Goal: Task Accomplishment & Management: Use online tool/utility

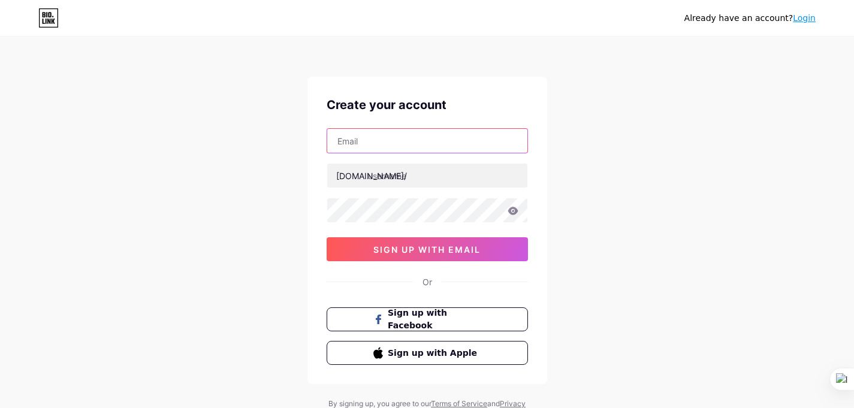
click at [436, 141] on input "text" at bounding box center [427, 141] width 200 height 24
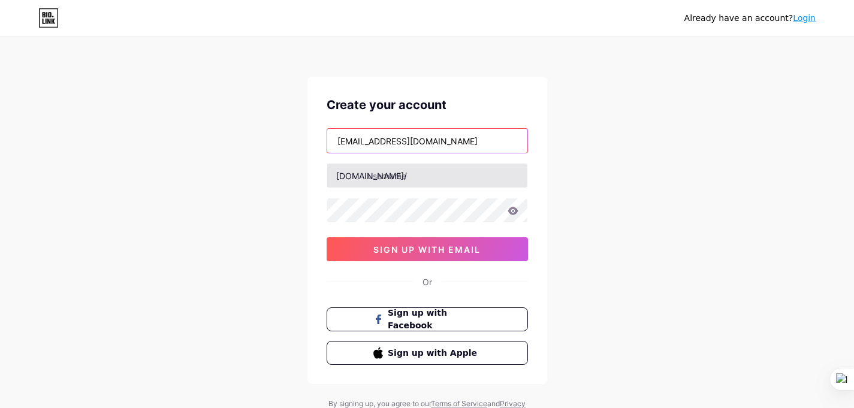
type input "[EMAIL_ADDRESS][DOMAIN_NAME]"
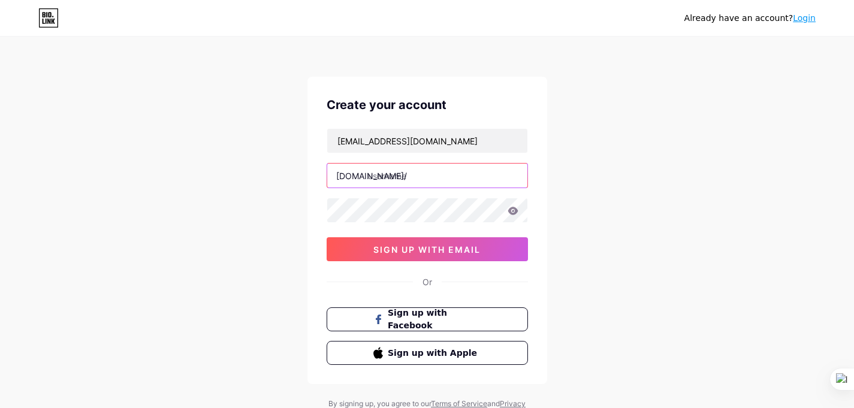
click at [416, 177] on input "text" at bounding box center [427, 176] width 200 height 24
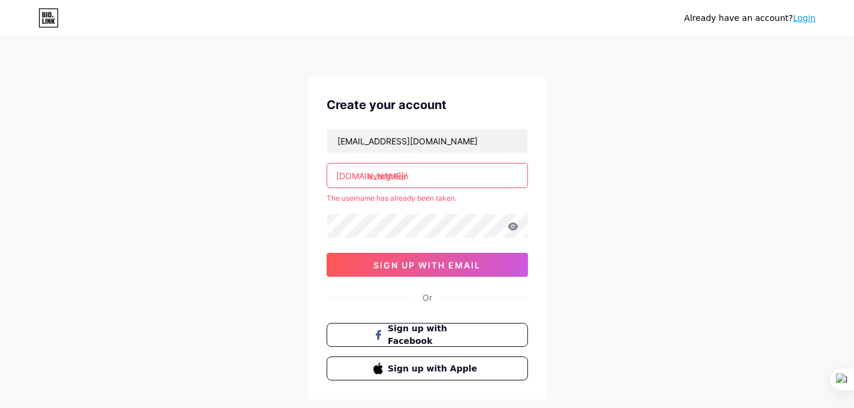
click at [417, 179] on input "evergreen" at bounding box center [427, 176] width 200 height 24
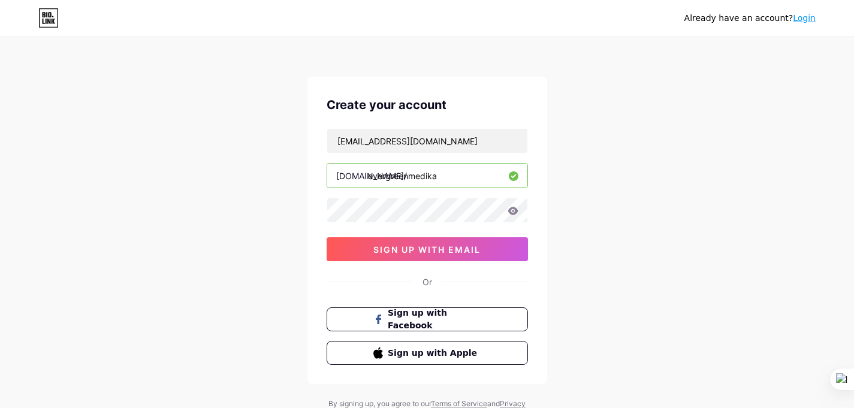
type input "evergreenmedika"
click at [512, 212] on icon at bounding box center [513, 211] width 11 height 8
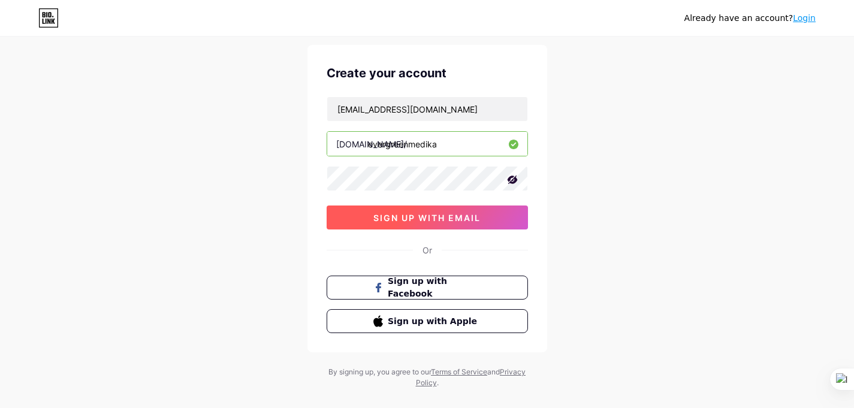
scroll to position [32, 0]
click at [466, 217] on span "sign up with email" at bounding box center [426, 217] width 107 height 10
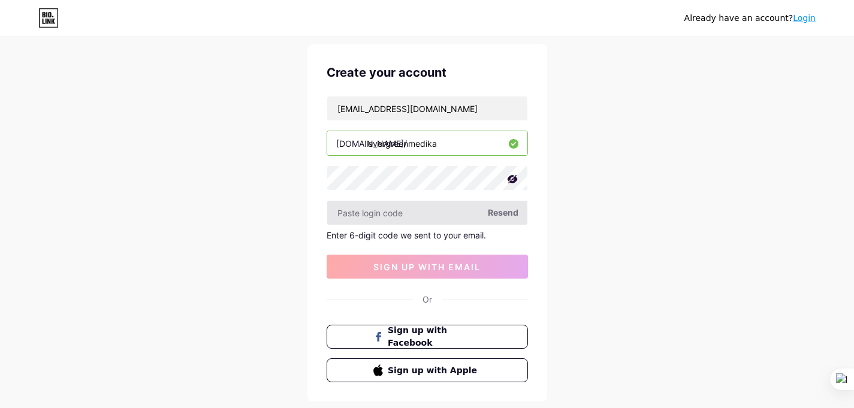
click at [422, 224] on input "text" at bounding box center [427, 213] width 200 height 24
click at [512, 216] on span "Resend" at bounding box center [503, 212] width 31 height 13
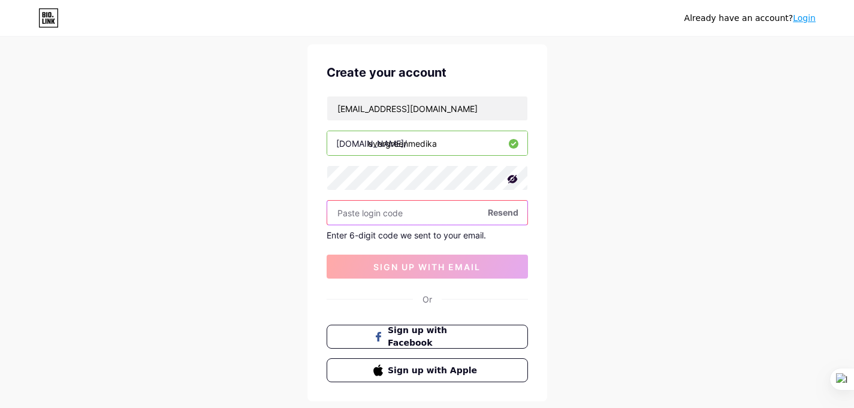
click at [460, 218] on input "text" at bounding box center [427, 213] width 200 height 24
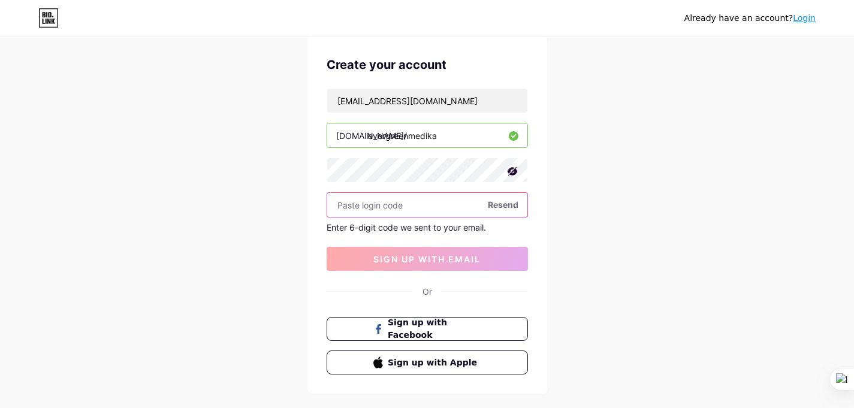
scroll to position [44, 0]
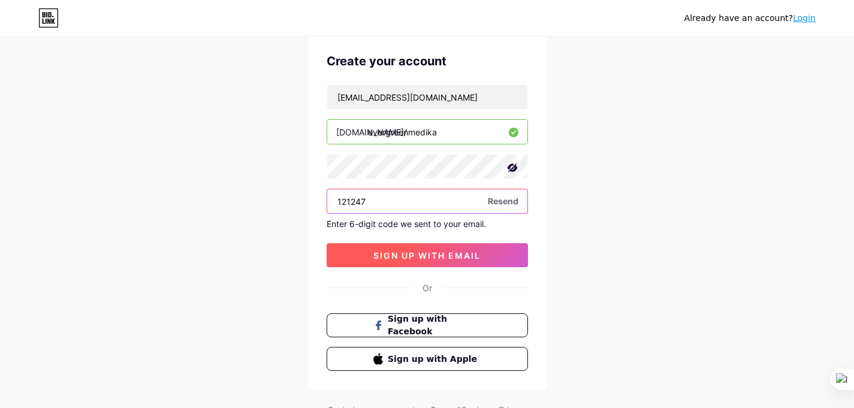
type input "121247"
click at [471, 257] on span "sign up with email" at bounding box center [426, 255] width 107 height 10
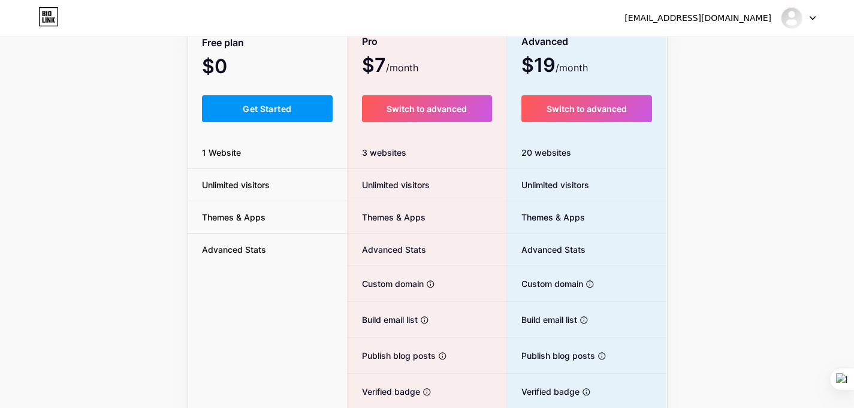
scroll to position [94, 0]
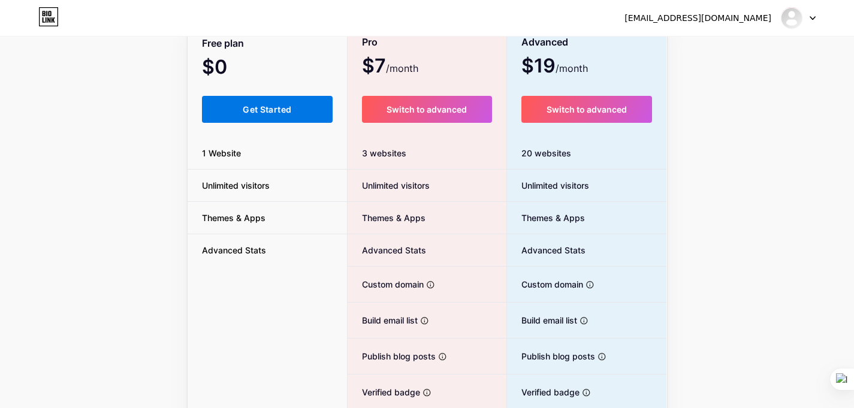
click at [289, 102] on button "Get Started" at bounding box center [267, 109] width 131 height 27
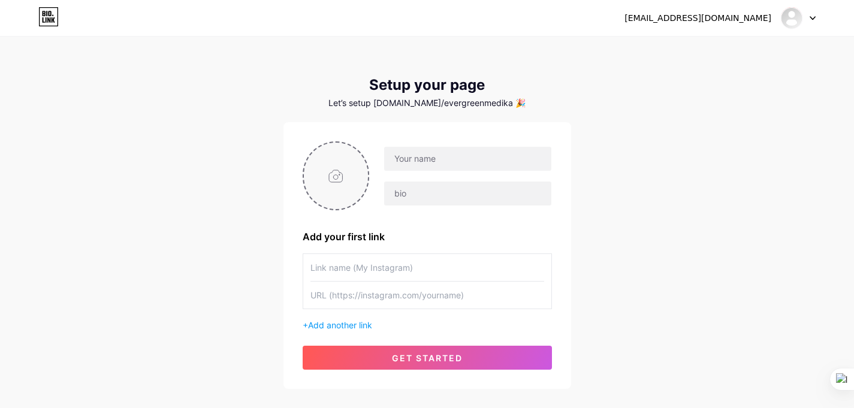
click at [333, 180] on input "file" at bounding box center [336, 176] width 65 height 67
type input "C:\fakepath\LOGO PP RANTEPAO(2).png"
click at [480, 162] on input "text" at bounding box center [467, 159] width 167 height 24
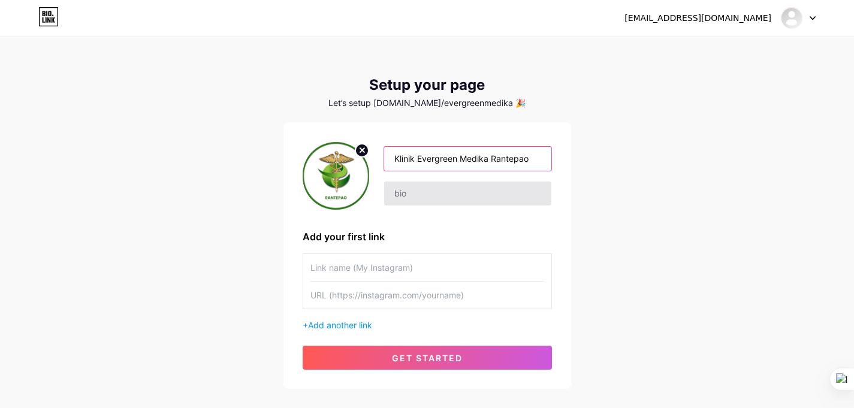
type input "Klinik Evergreen Medika Rantepao"
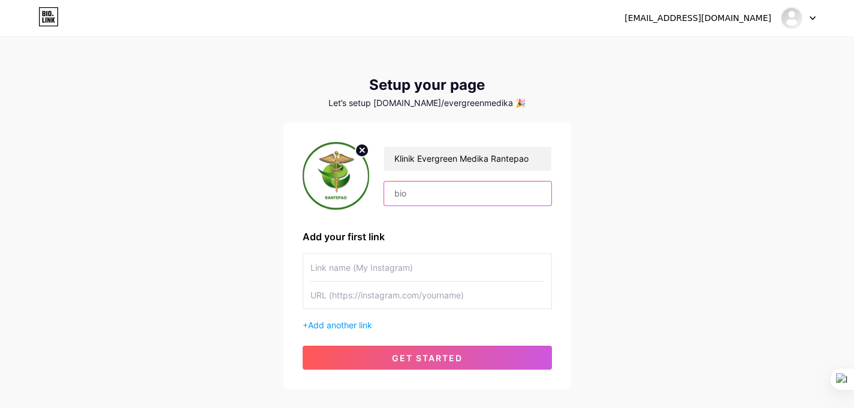
click at [454, 196] on input "text" at bounding box center [467, 194] width 167 height 24
type input "Klinik Dokter Jaga 24 Jam Di Kota Rantepao"
click at [328, 271] on input "text" at bounding box center [427, 267] width 234 height 27
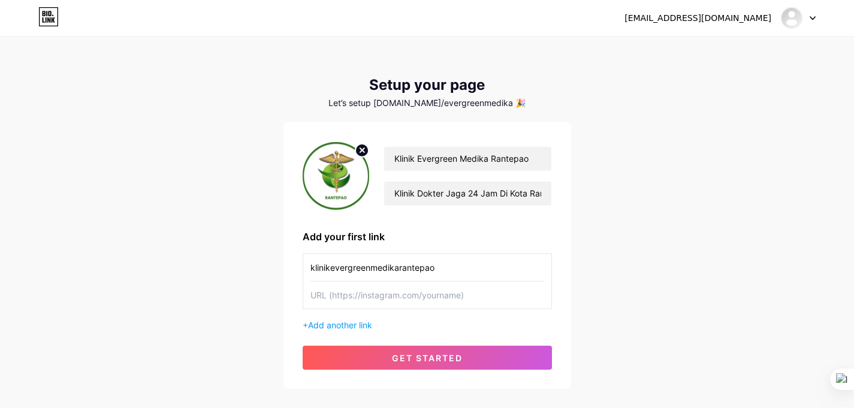
type input "klinikevergreenmedikarantepao"
click at [397, 298] on input "text" at bounding box center [427, 295] width 234 height 27
paste input "[URL][DOMAIN_NAME]"
type input "[URL][DOMAIN_NAME]"
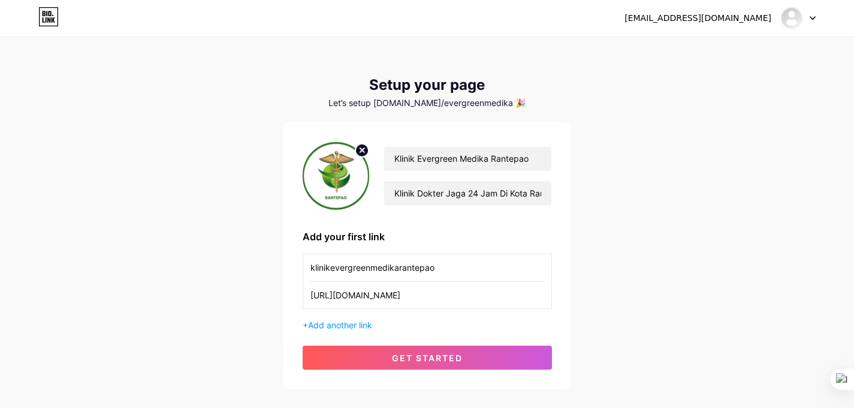
click at [418, 295] on input "[URL][DOMAIN_NAME]" at bounding box center [427, 295] width 234 height 27
type input "h"
paste input "[URL][DOMAIN_NAME]"
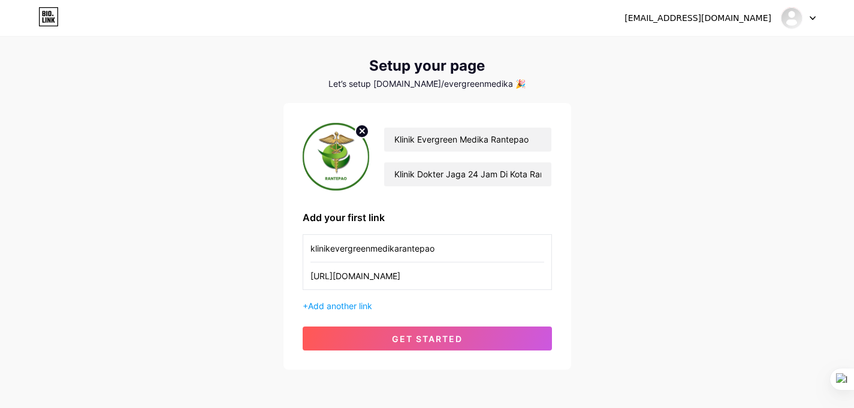
scroll to position [28, 0]
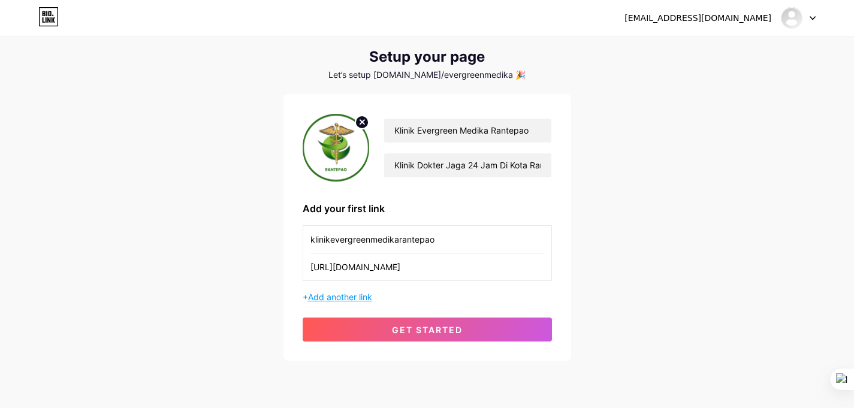
type input "[URL][DOMAIN_NAME]"
click at [354, 298] on span "Add another link" at bounding box center [340, 297] width 64 height 10
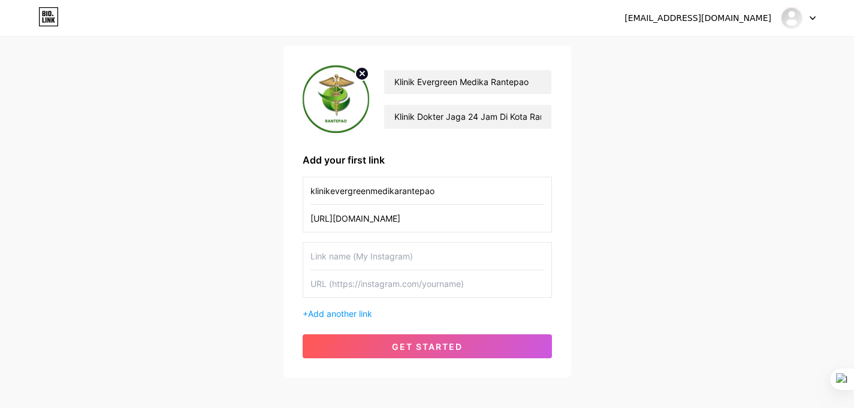
scroll to position [88, 0]
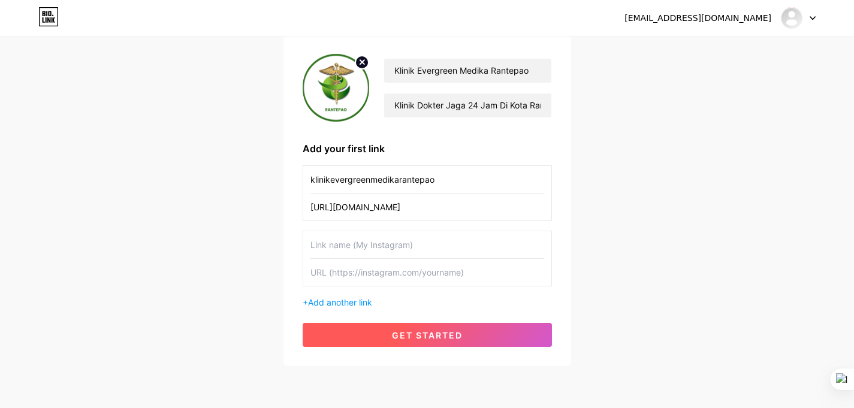
click at [398, 343] on button "get started" at bounding box center [427, 335] width 249 height 24
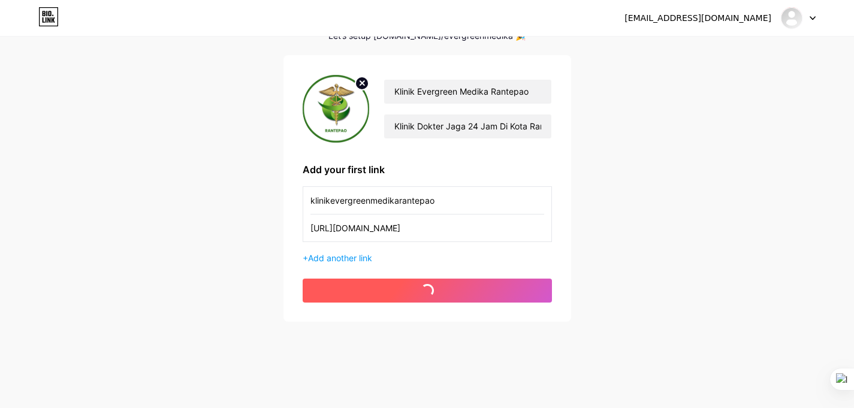
scroll to position [67, 0]
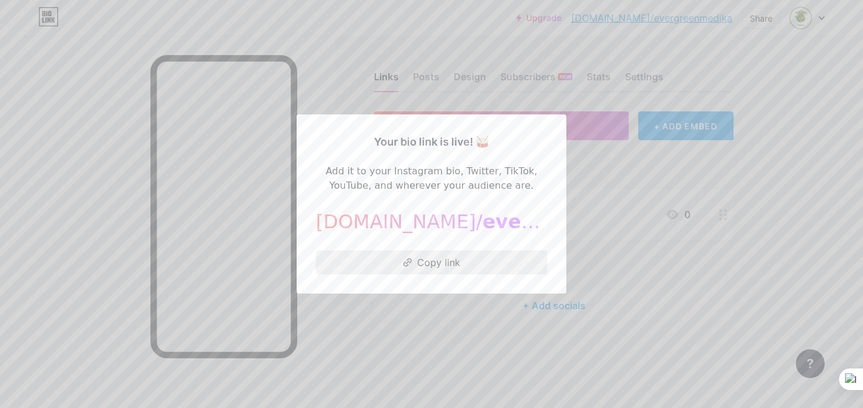
click at [446, 265] on button "Copy link" at bounding box center [431, 262] width 231 height 24
click at [577, 105] on div at bounding box center [431, 204] width 863 height 408
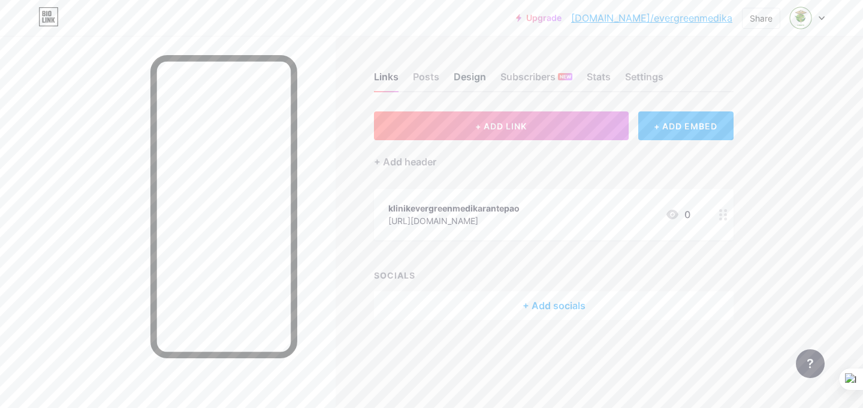
click at [469, 81] on div "Design" at bounding box center [470, 81] width 32 height 22
click at [413, 159] on div "+ Add header" at bounding box center [405, 162] width 62 height 14
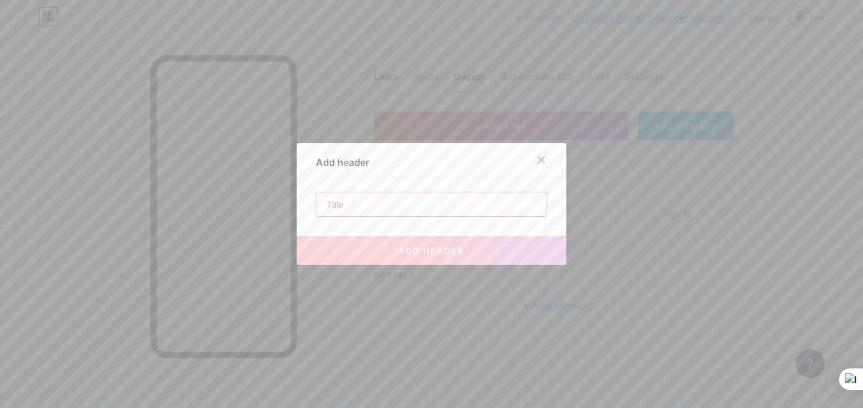
click at [361, 210] on input "text" at bounding box center [431, 204] width 230 height 24
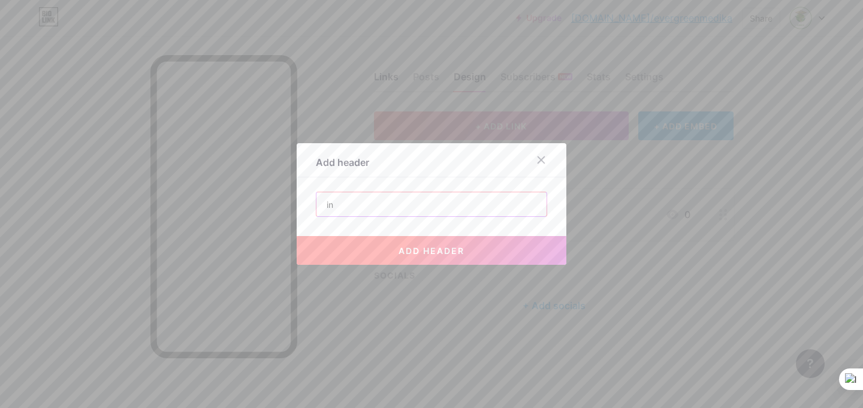
type input "i"
type input "Instagram"
click at [392, 252] on button "add header" at bounding box center [432, 250] width 270 height 29
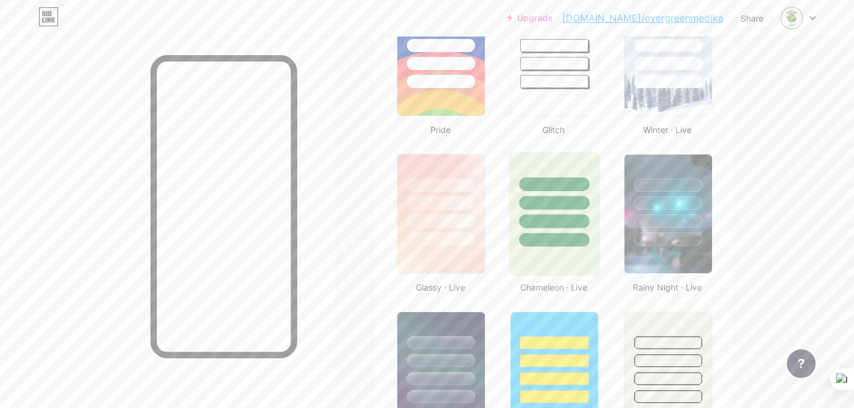
scroll to position [548, 0]
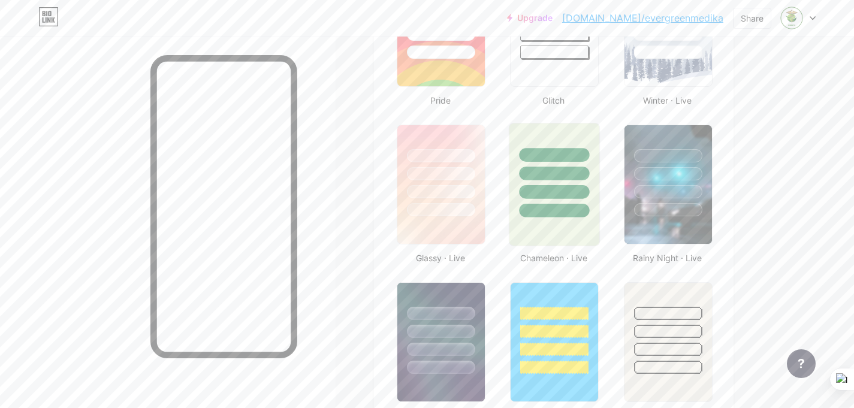
click at [561, 227] on div at bounding box center [554, 184] width 91 height 123
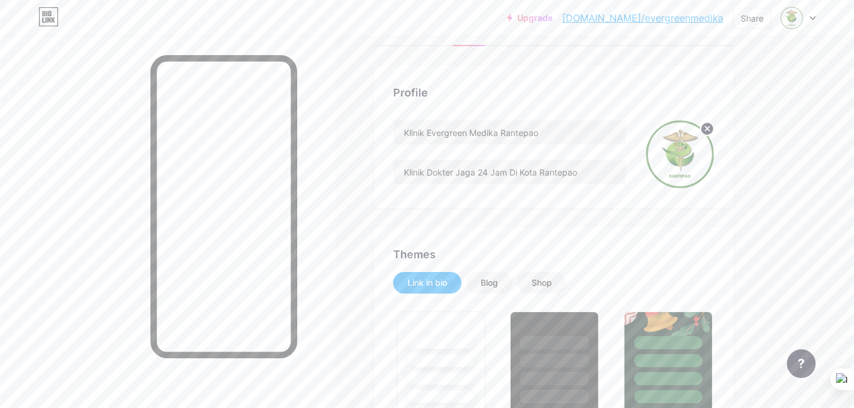
scroll to position [0, 0]
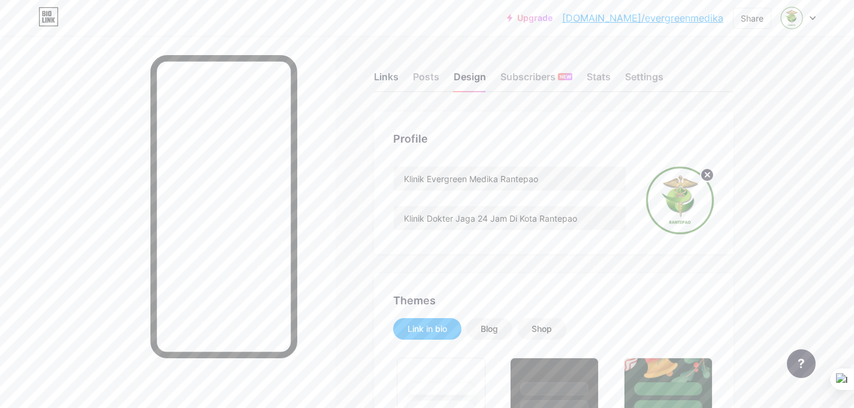
click at [382, 82] on div "Links" at bounding box center [386, 81] width 25 height 22
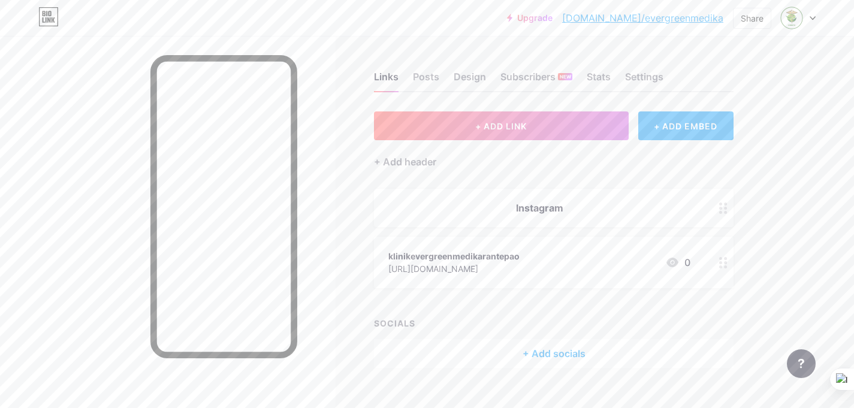
click at [537, 349] on div "+ Add socials" at bounding box center [554, 353] width 360 height 29
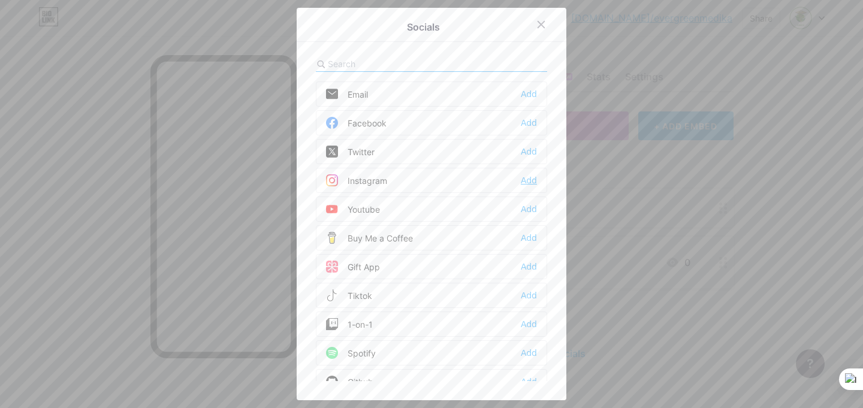
click at [521, 182] on div "Add" at bounding box center [529, 180] width 16 height 12
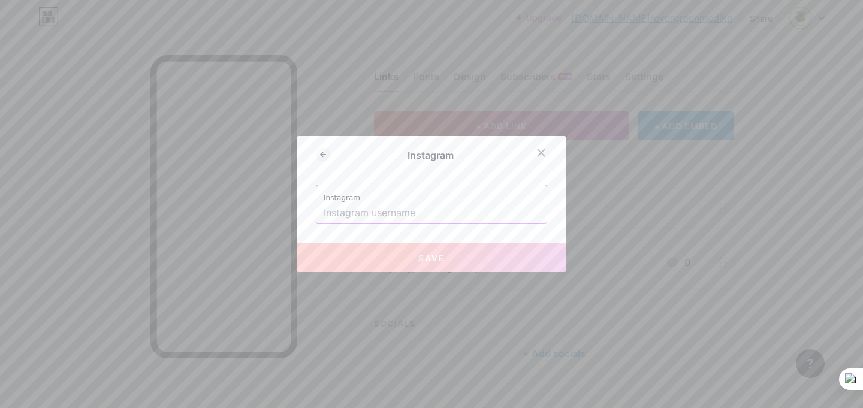
click at [433, 212] on input "text" at bounding box center [432, 213] width 216 height 20
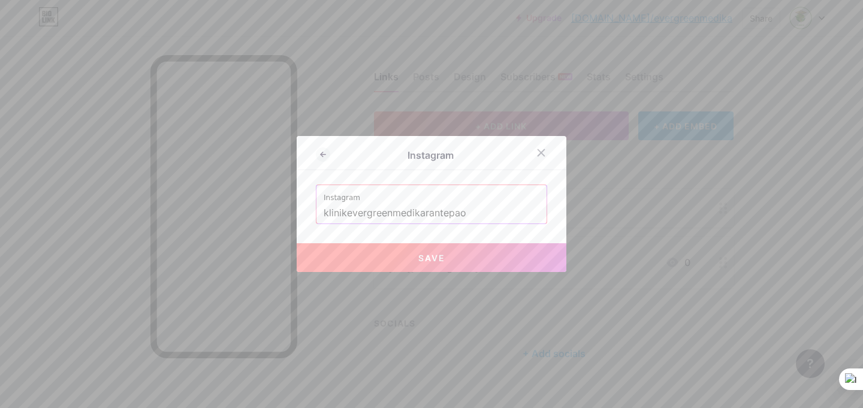
click at [454, 261] on button "Save" at bounding box center [432, 257] width 270 height 29
type input "[URL][DOMAIN_NAME]"
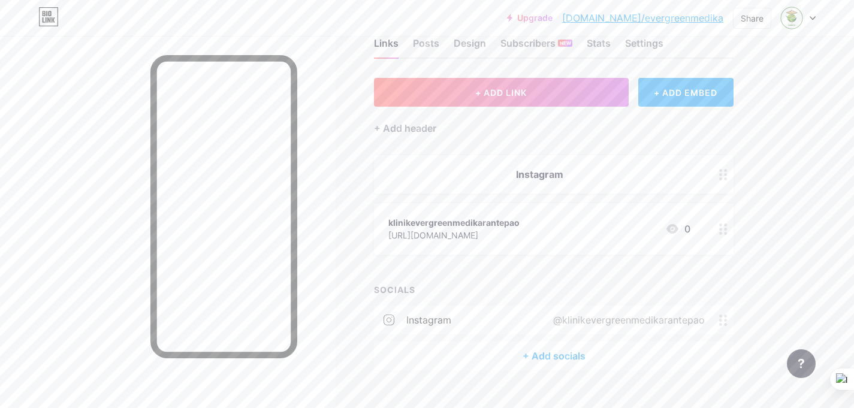
scroll to position [36, 0]
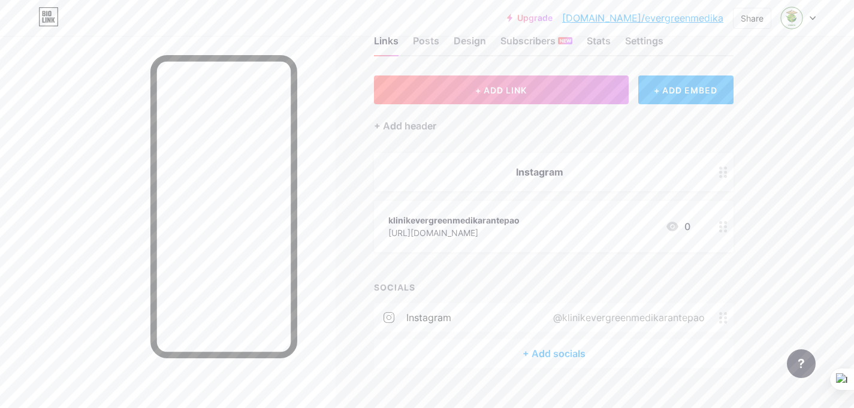
click at [722, 174] on icon at bounding box center [723, 172] width 8 height 11
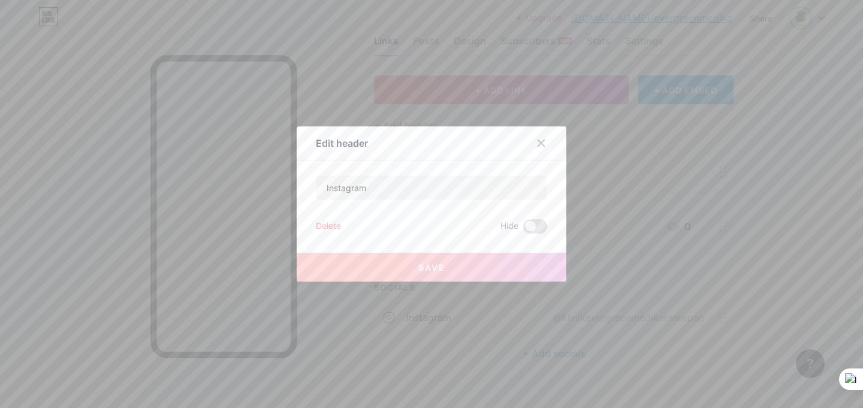
click at [333, 230] on div "Delete" at bounding box center [328, 226] width 25 height 14
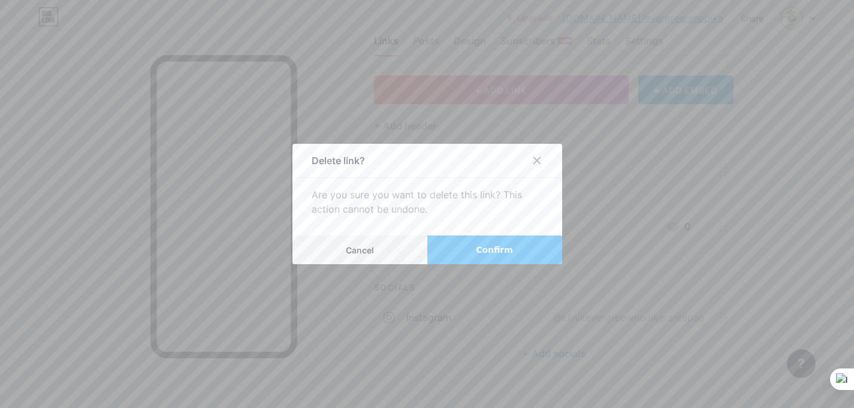
click at [504, 245] on span "Confirm" at bounding box center [494, 250] width 37 height 13
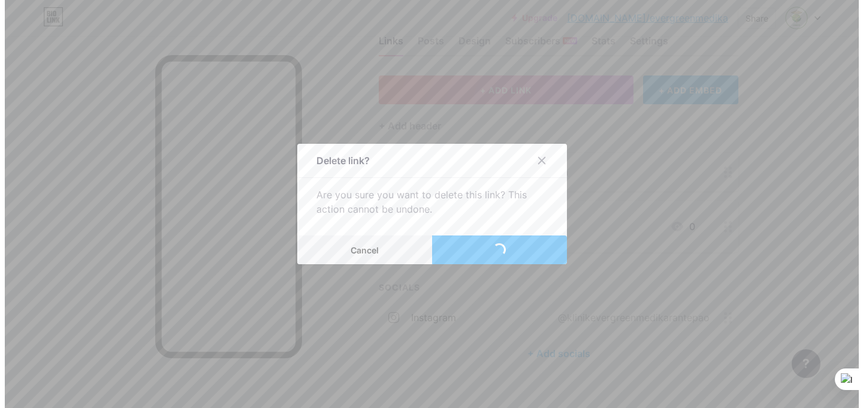
scroll to position [7, 0]
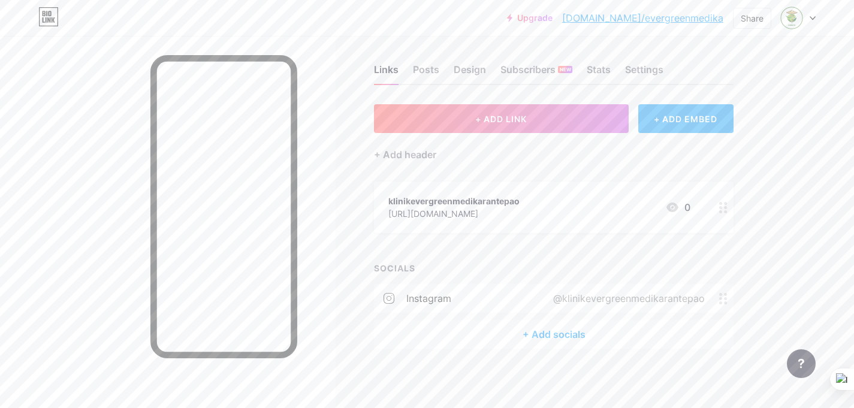
click at [514, 336] on div "+ Add socials" at bounding box center [554, 334] width 360 height 29
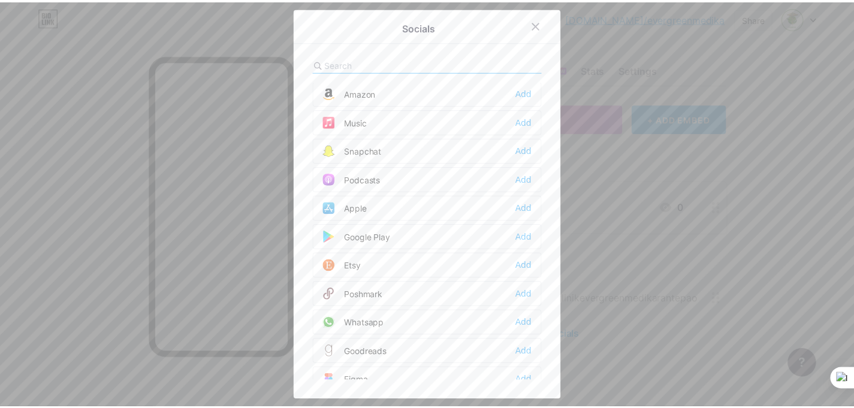
scroll to position [827, 0]
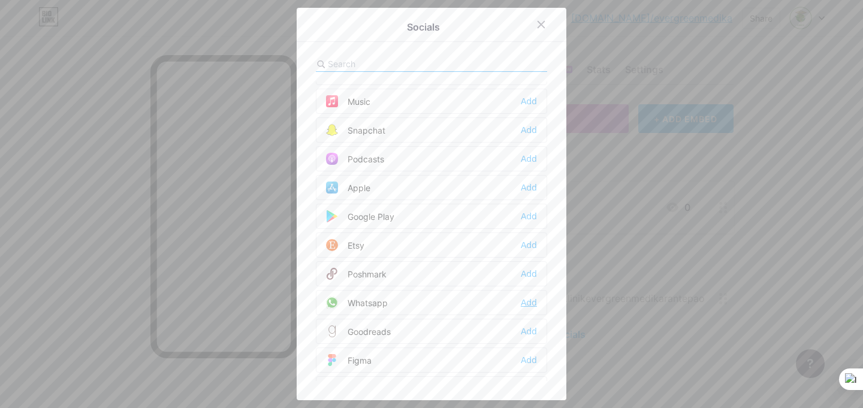
click at [528, 303] on div "Add" at bounding box center [529, 303] width 16 height 12
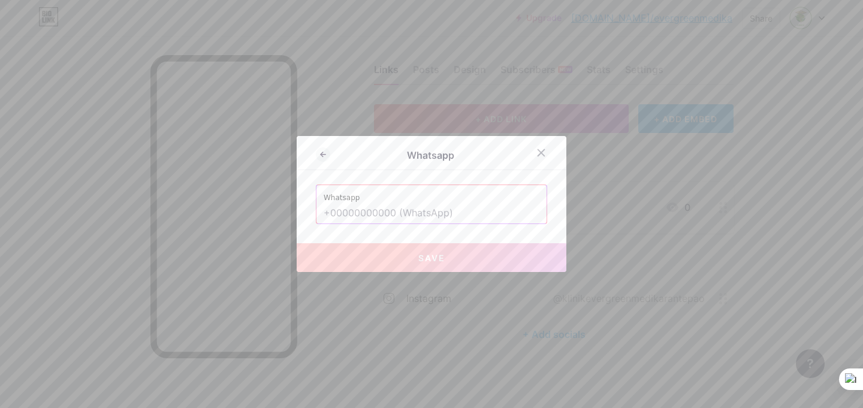
click at [361, 213] on input "text" at bounding box center [432, 213] width 216 height 20
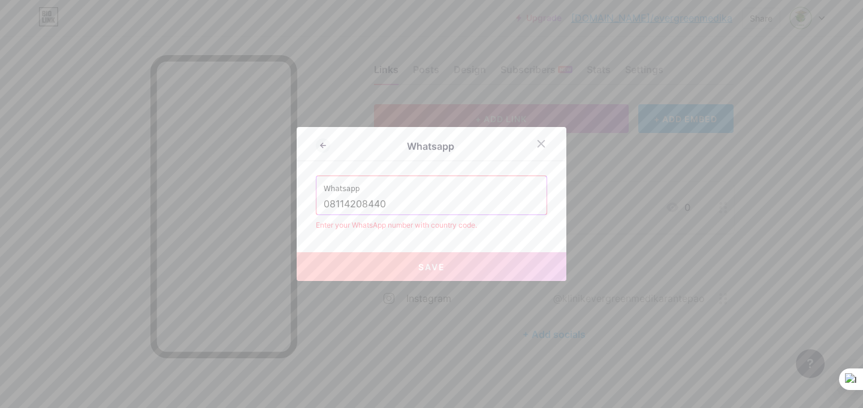
click at [324, 205] on input "08114208440" at bounding box center [432, 204] width 216 height 20
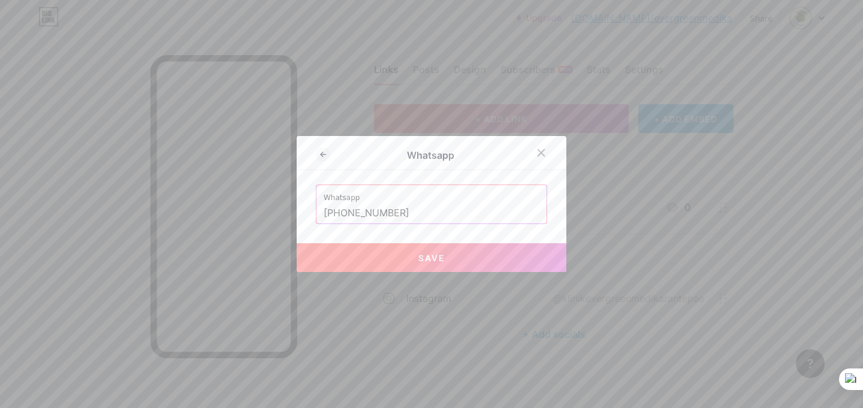
click at [437, 259] on span "Save" at bounding box center [431, 258] width 27 height 10
type input "[URL][DOMAIN_NAME][PHONE_NUMBER]"
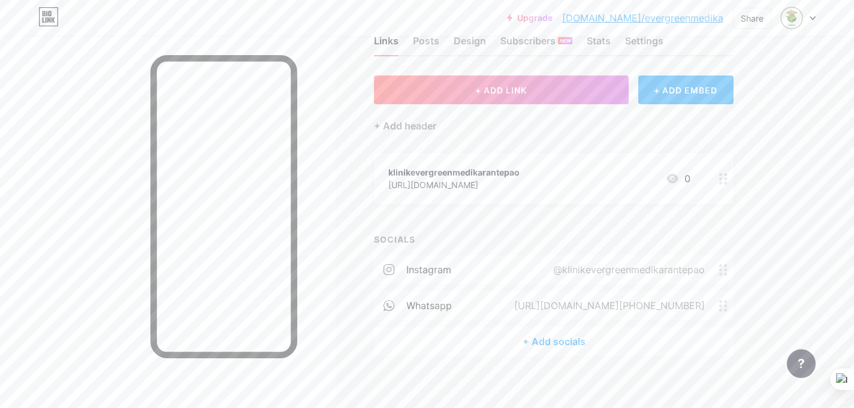
scroll to position [43, 0]
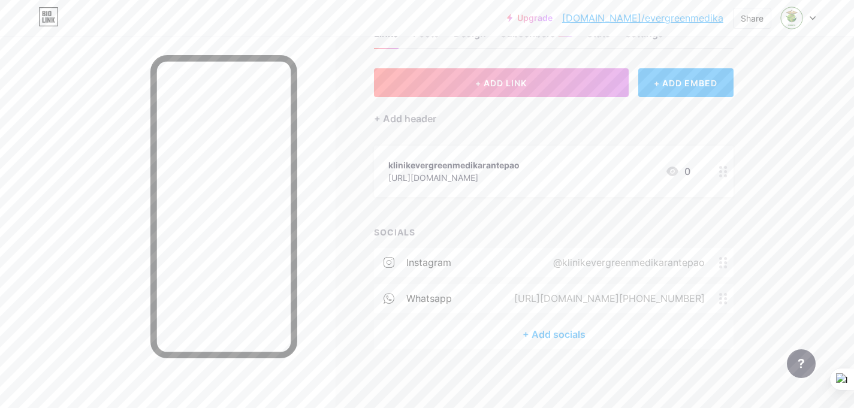
click at [555, 334] on div "+ Add socials" at bounding box center [554, 334] width 360 height 29
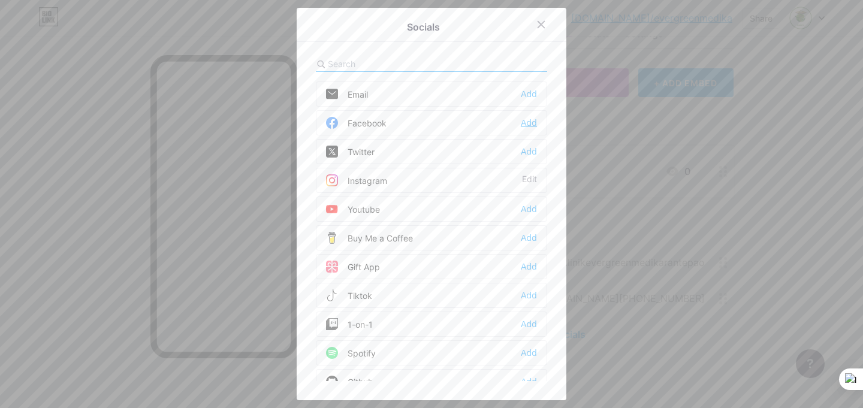
click at [524, 121] on div "Add" at bounding box center [529, 123] width 16 height 12
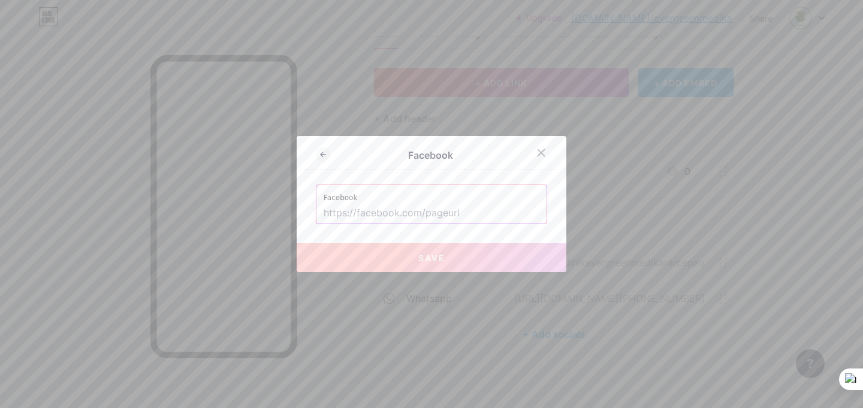
click at [399, 220] on input "text" at bounding box center [432, 213] width 216 height 20
type input "v"
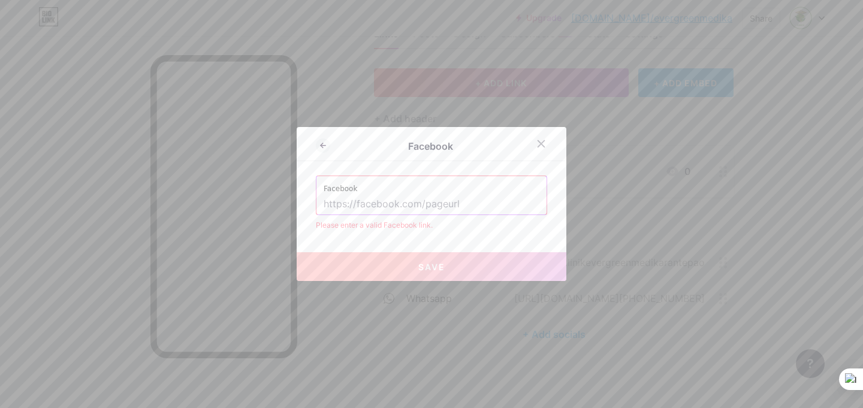
paste input "[URL][DOMAIN_NAME]"
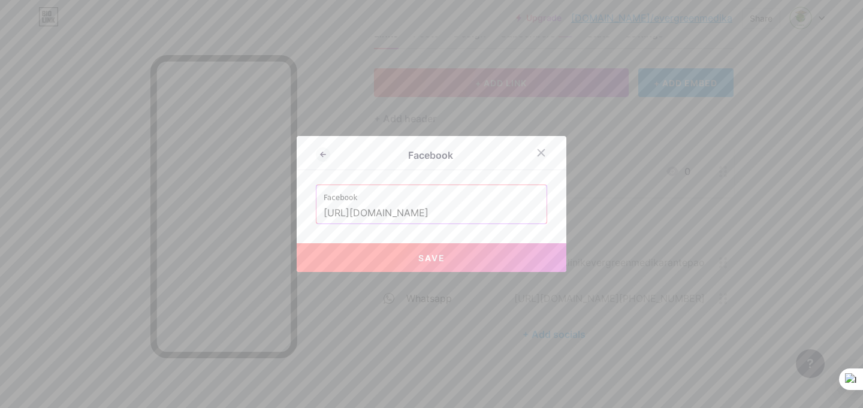
type input "[URL][DOMAIN_NAME]"
click at [413, 265] on button "Save" at bounding box center [432, 257] width 270 height 29
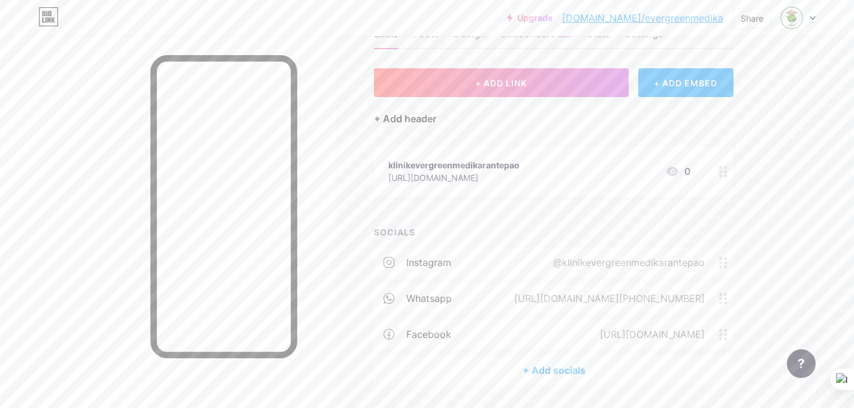
click at [418, 115] on div "+ Add header" at bounding box center [405, 118] width 62 height 14
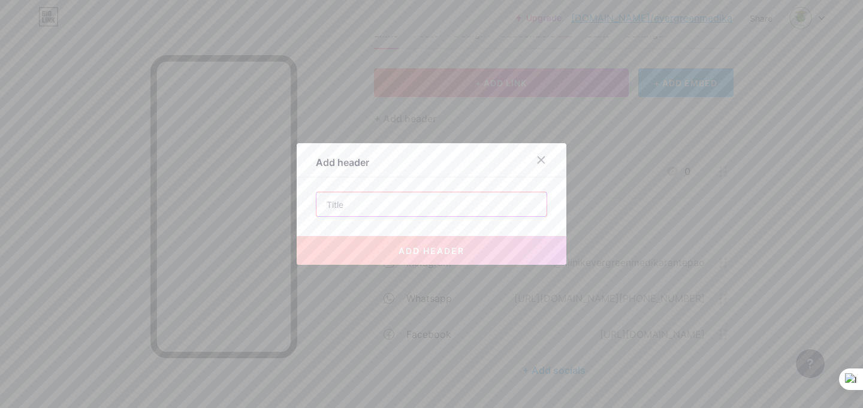
click at [346, 211] on input "text" at bounding box center [431, 204] width 230 height 24
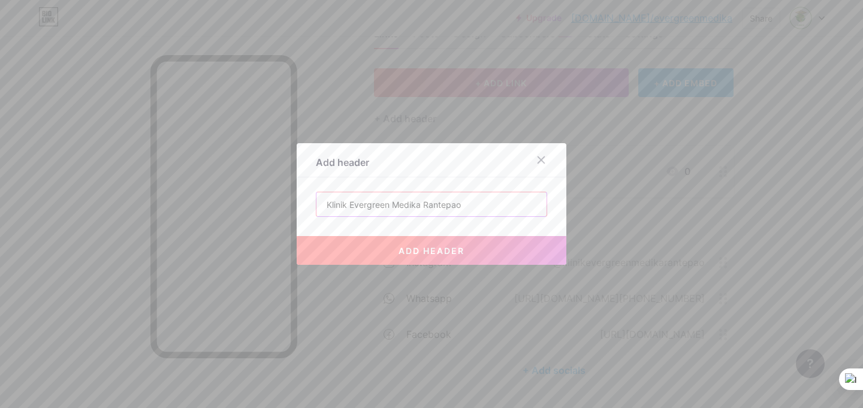
type input "Klinik Evergreen Medika Rantepao"
click at [435, 254] on span "add header" at bounding box center [431, 251] width 66 height 10
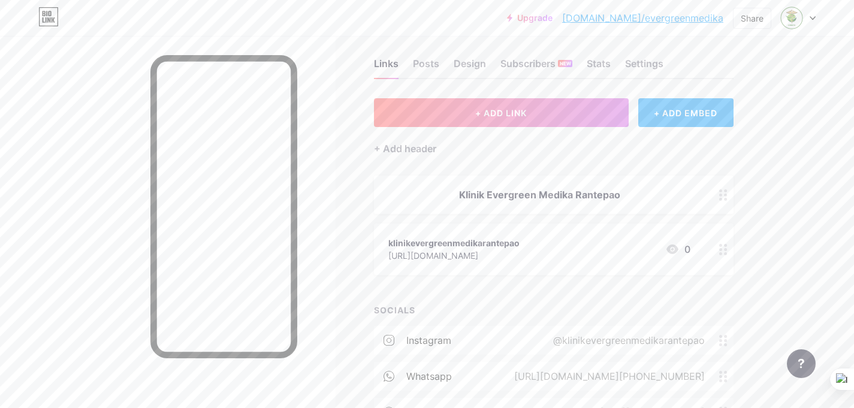
scroll to position [0, 0]
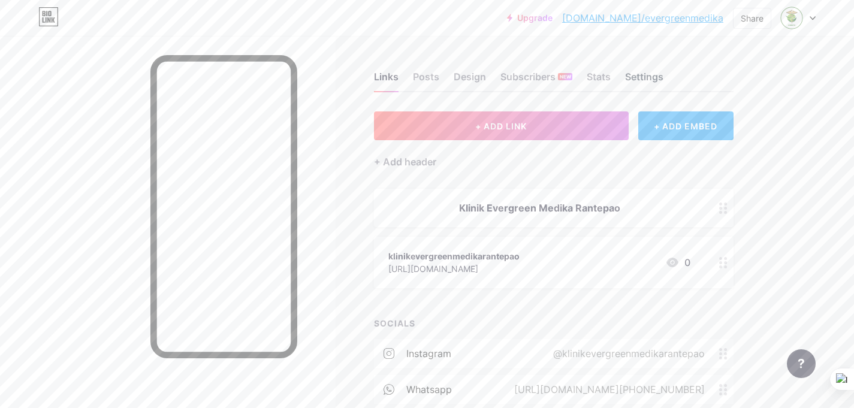
click at [639, 73] on div "Settings" at bounding box center [644, 81] width 38 height 22
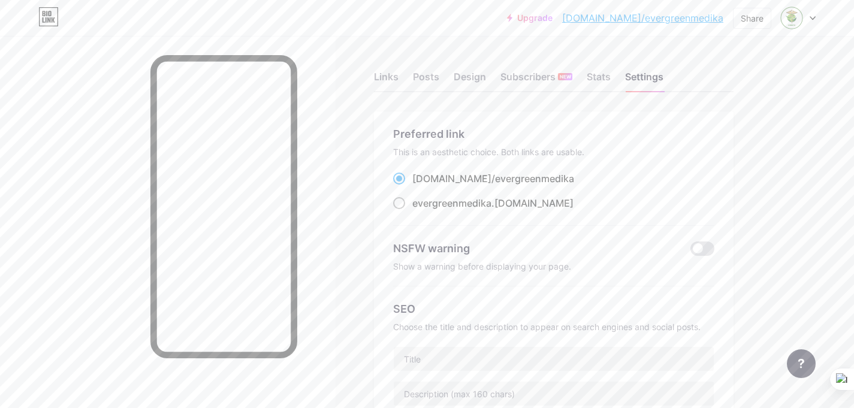
click at [458, 206] on span "evergreenmedika" at bounding box center [451, 203] width 79 height 12
click at [420, 210] on input "evergreenmedika .[DOMAIN_NAME]" at bounding box center [416, 214] width 8 height 8
radio input "true"
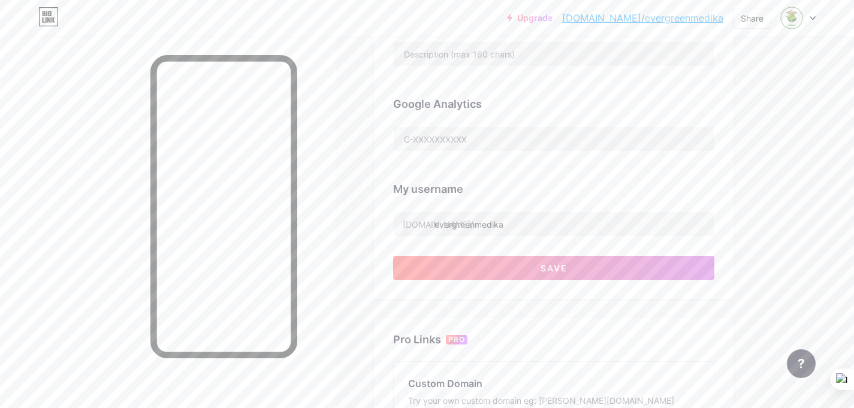
scroll to position [340, 0]
click at [570, 274] on button "Save" at bounding box center [553, 267] width 321 height 24
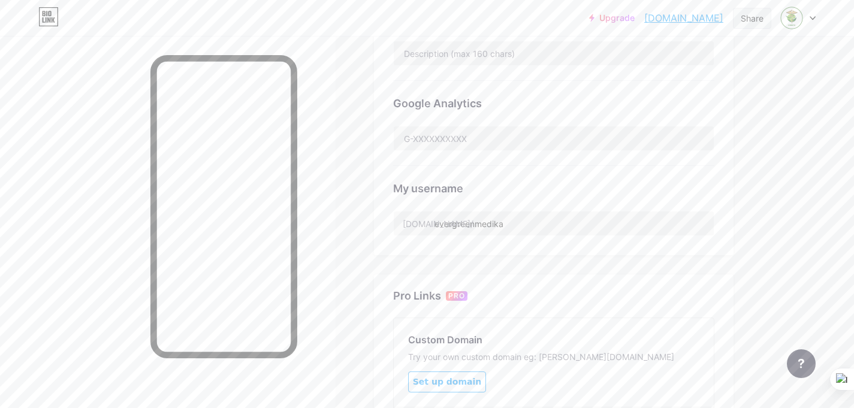
click at [748, 17] on div "Share" at bounding box center [752, 18] width 23 height 13
click at [660, 66] on div "Copy link" at bounding box center [652, 62] width 44 height 14
click at [352, 98] on div "Links Posts Design Subscribers NEW Stats Settings Preferred link This is an aes…" at bounding box center [392, 147] width 784 height 902
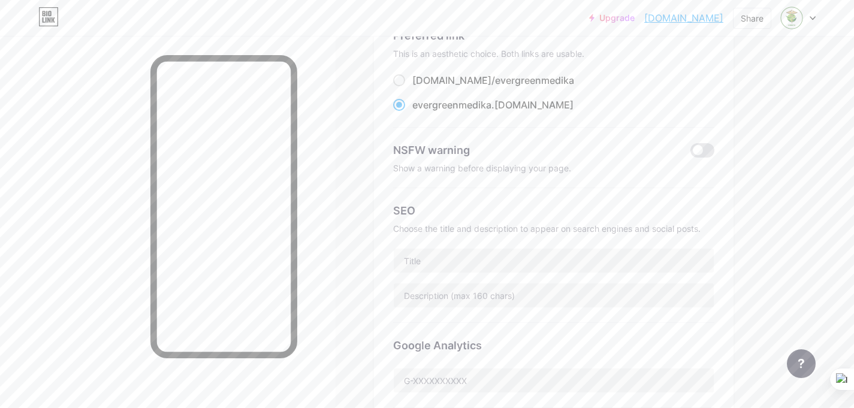
scroll to position [0, 0]
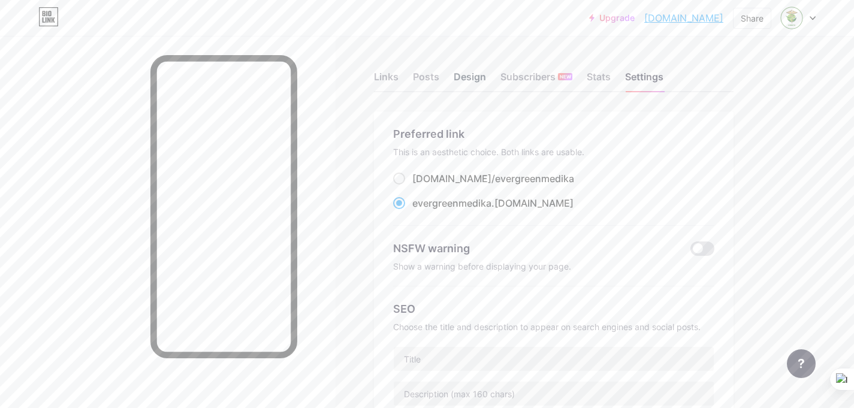
click at [472, 77] on div "Design" at bounding box center [470, 81] width 32 height 22
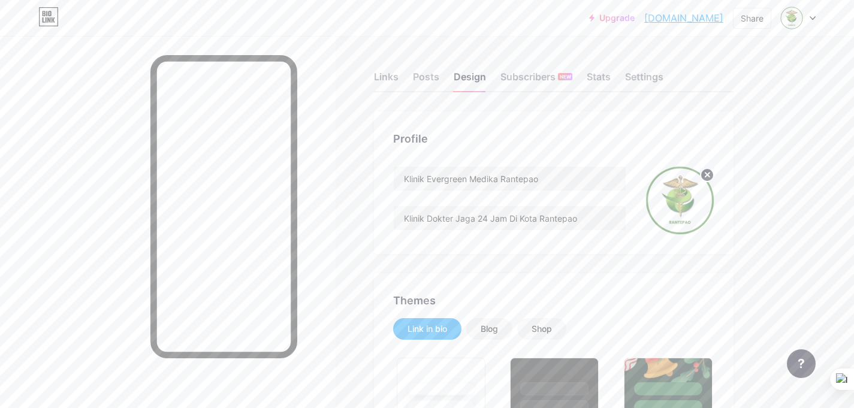
click at [811, 17] on icon at bounding box center [813, 18] width 6 height 4
click at [715, 102] on div "+ Add a new page" at bounding box center [742, 104] width 134 height 12
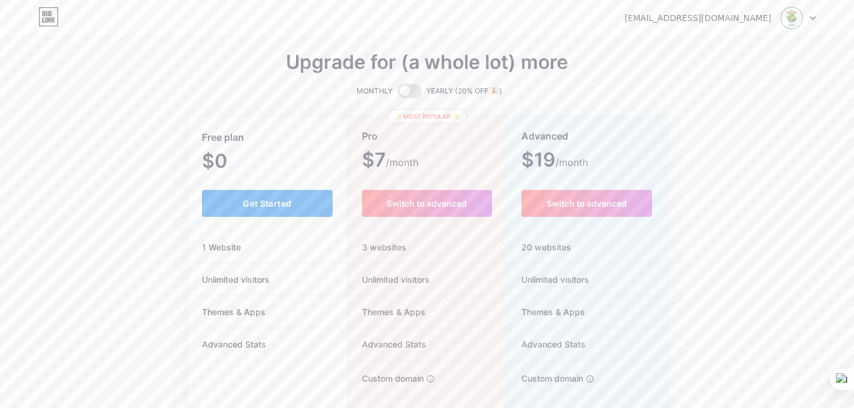
click at [282, 208] on span "Get Started" at bounding box center [267, 203] width 49 height 10
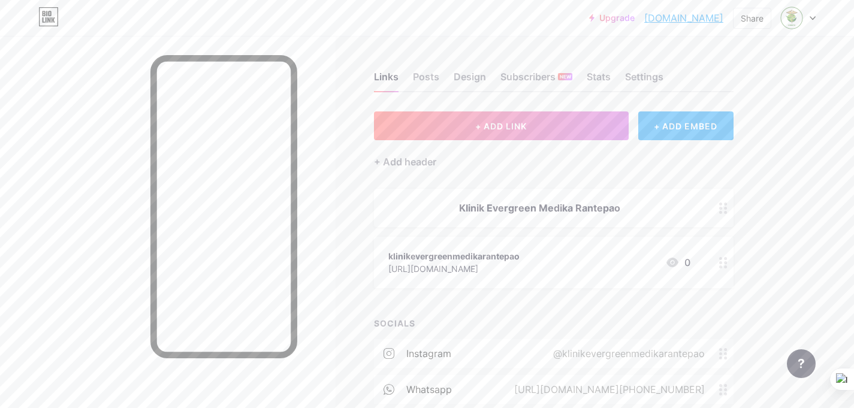
click at [812, 18] on icon at bounding box center [812, 18] width 5 height 3
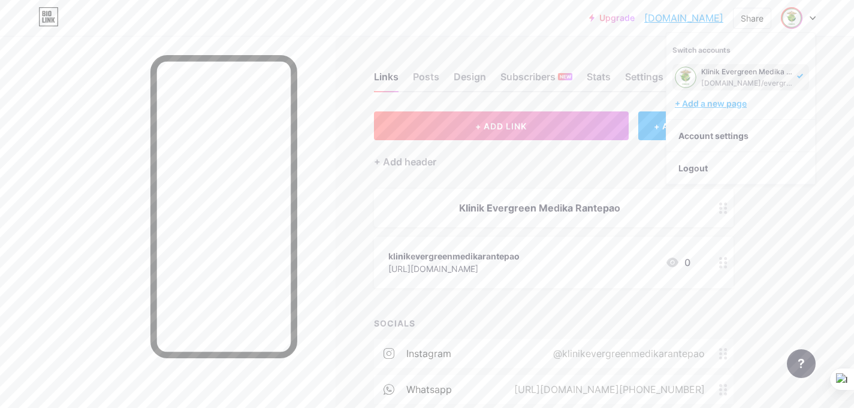
click at [704, 101] on div "+ Add a new page" at bounding box center [742, 104] width 134 height 12
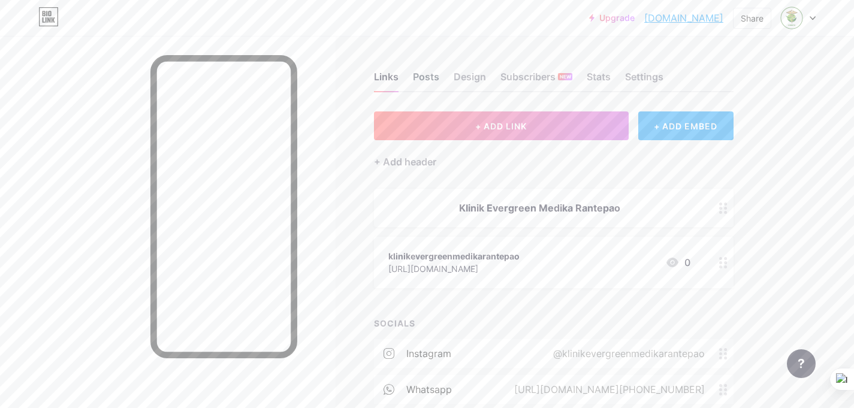
click at [419, 76] on div "Posts" at bounding box center [426, 81] width 26 height 22
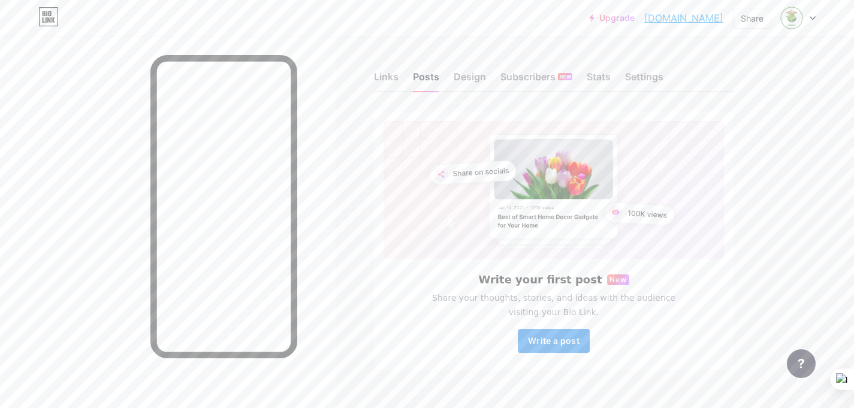
click at [549, 339] on span "Write a post" at bounding box center [554, 341] width 52 height 10
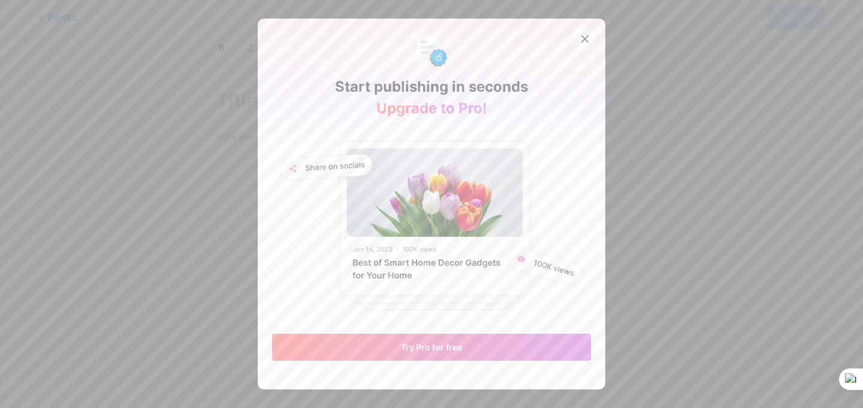
click at [580, 40] on icon at bounding box center [585, 39] width 10 height 10
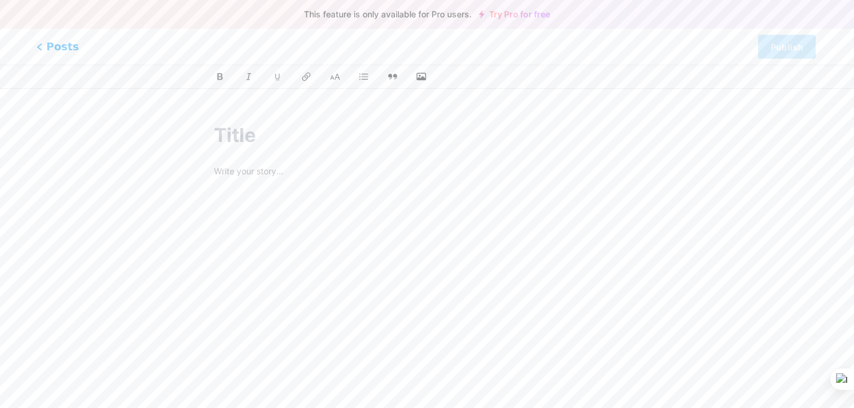
click at [59, 53] on span "Posts" at bounding box center [58, 47] width 43 height 16
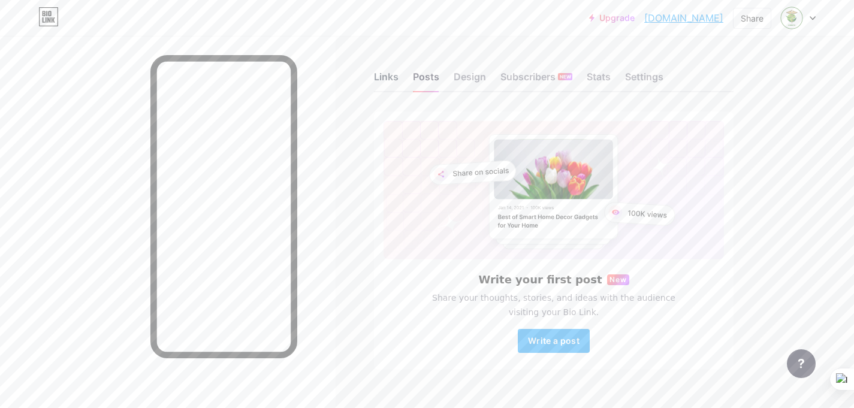
click at [388, 83] on div "Links" at bounding box center [386, 81] width 25 height 22
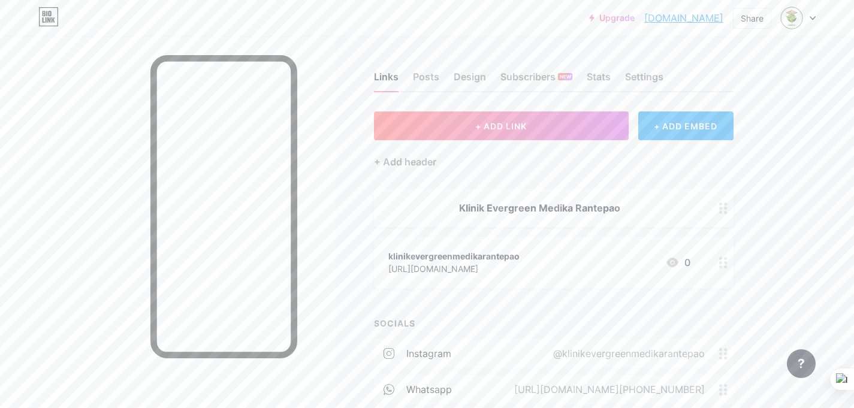
click at [724, 264] on icon at bounding box center [723, 262] width 8 height 11
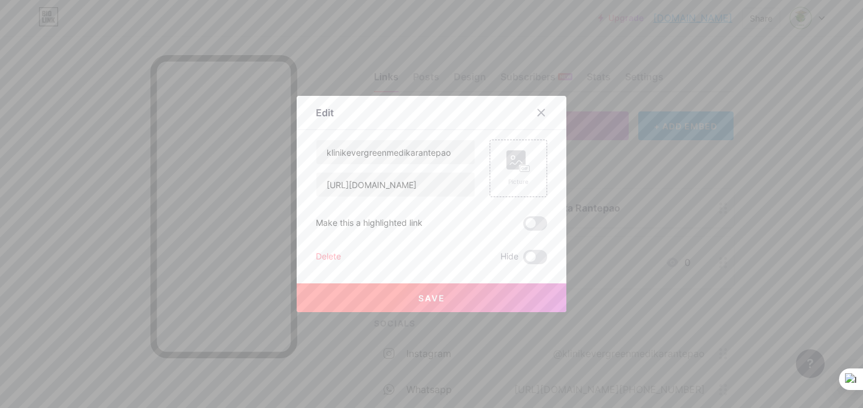
click at [333, 252] on div "Delete" at bounding box center [328, 257] width 25 height 14
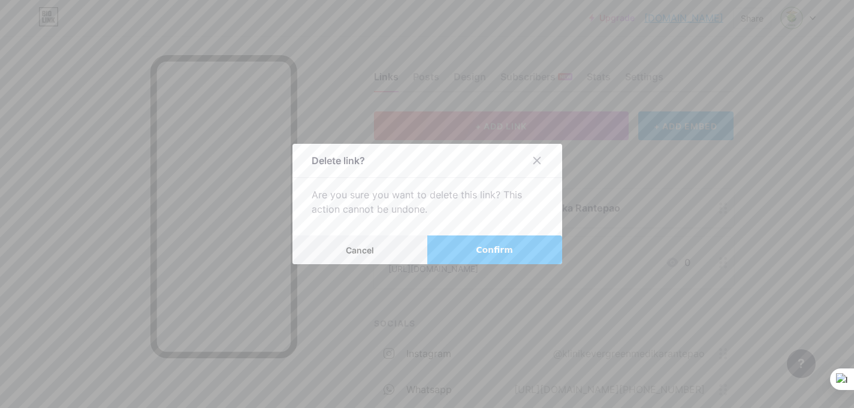
click at [474, 247] on button "Confirm" at bounding box center [494, 249] width 135 height 29
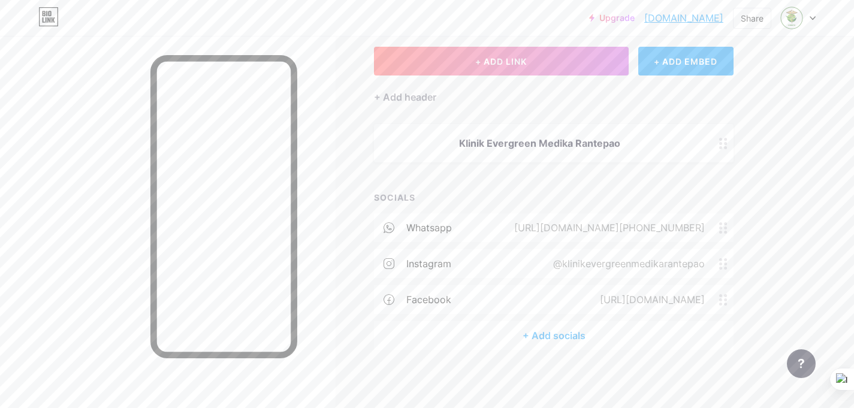
scroll to position [66, 0]
click at [723, 140] on icon at bounding box center [723, 142] width 8 height 11
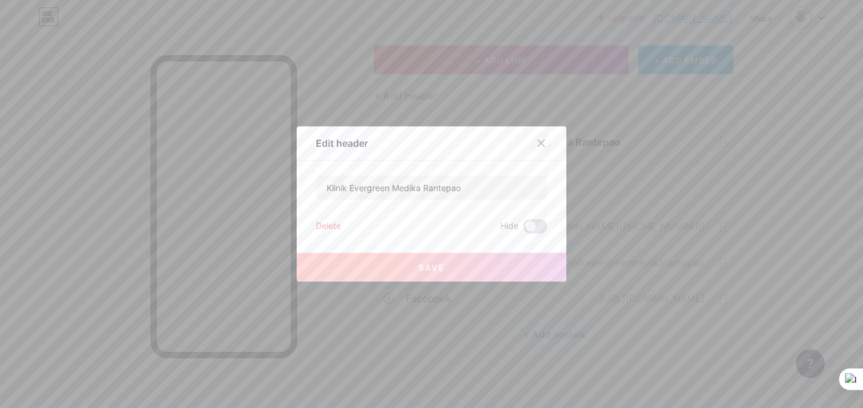
click at [536, 143] on icon at bounding box center [541, 143] width 10 height 10
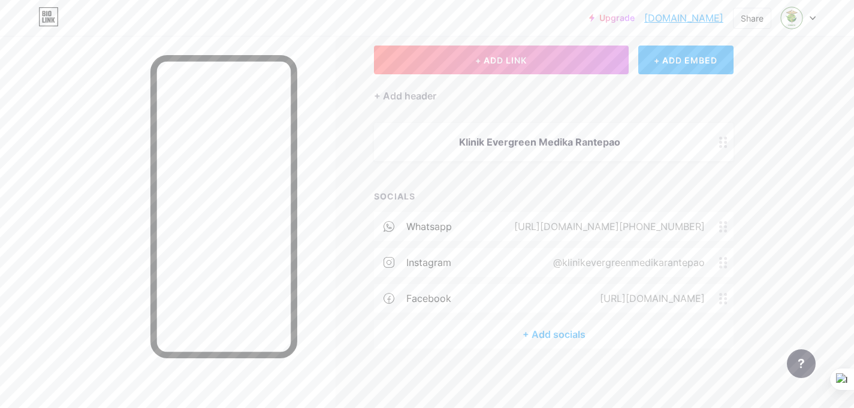
click at [590, 222] on div "[URL][DOMAIN_NAME][PHONE_NUMBER]" at bounding box center [607, 226] width 224 height 14
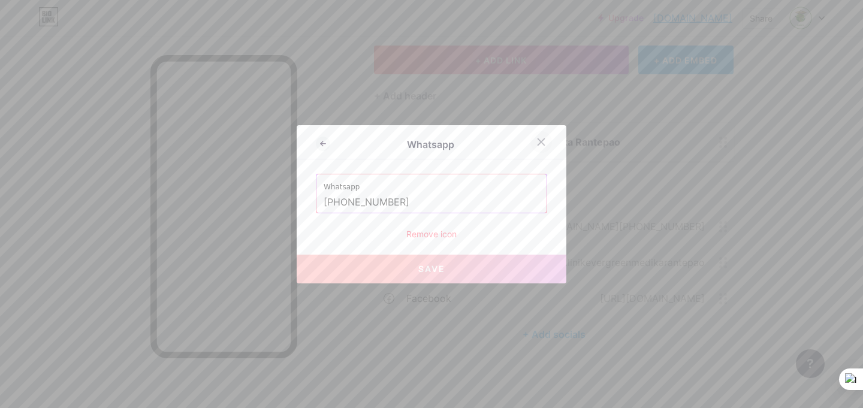
click at [541, 142] on icon at bounding box center [541, 142] width 10 height 10
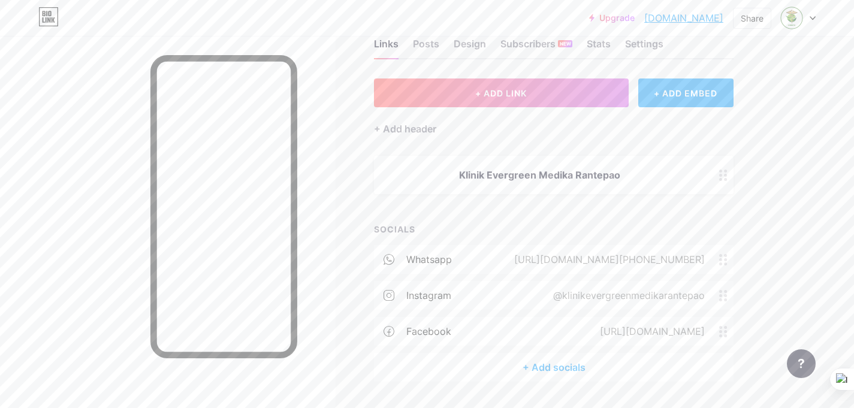
scroll to position [0, 0]
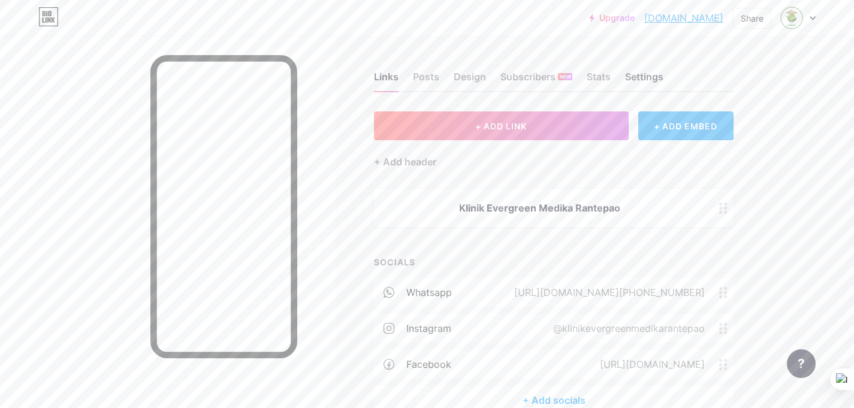
click at [644, 78] on div "Settings" at bounding box center [644, 81] width 38 height 22
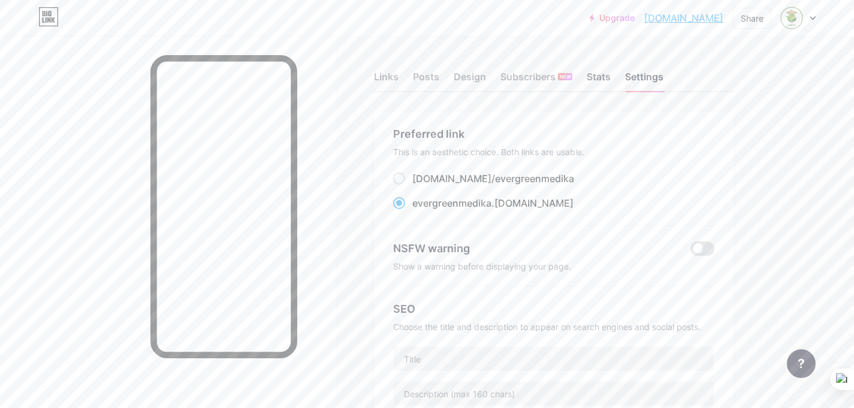
click at [592, 76] on div "Stats" at bounding box center [599, 81] width 24 height 22
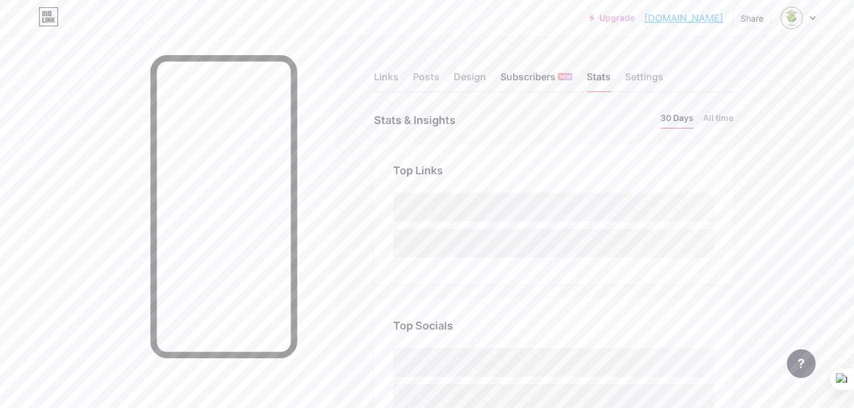
click at [540, 73] on div "Subscribers NEW" at bounding box center [536, 81] width 72 height 22
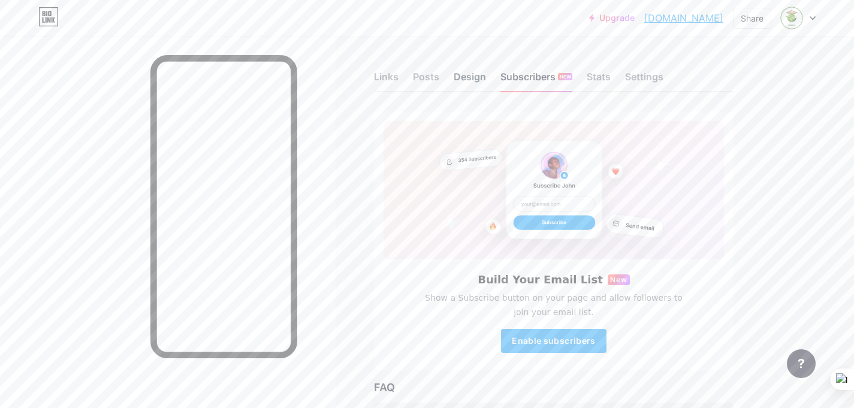
click at [473, 77] on div "Design" at bounding box center [470, 81] width 32 height 22
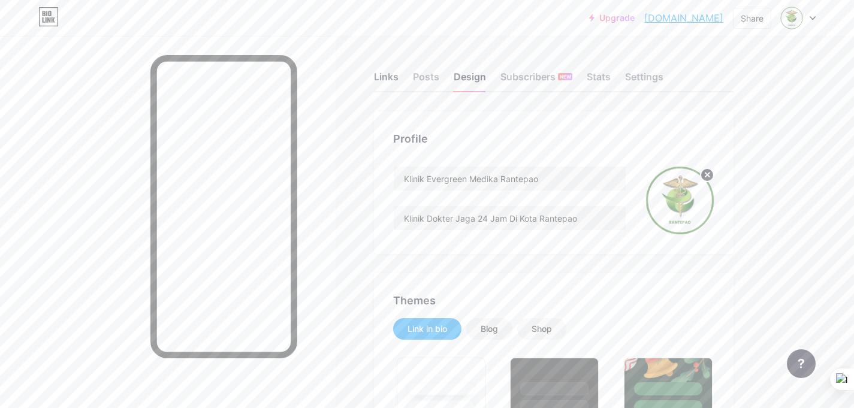
click at [388, 77] on div "Links" at bounding box center [386, 81] width 25 height 22
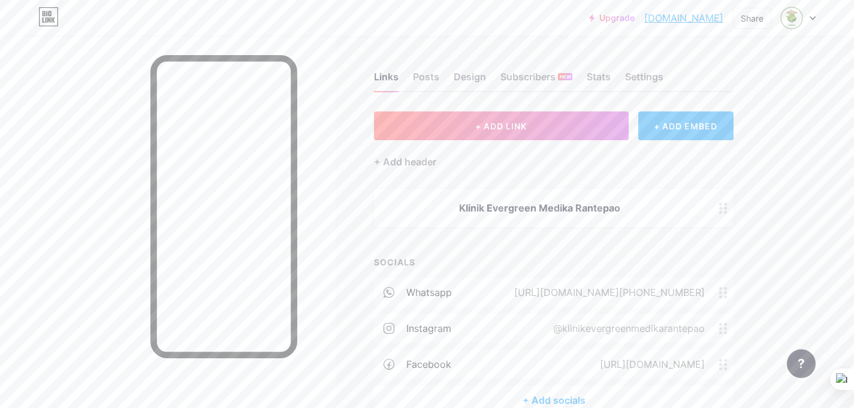
click at [704, 131] on div "+ ADD EMBED" at bounding box center [685, 125] width 95 height 29
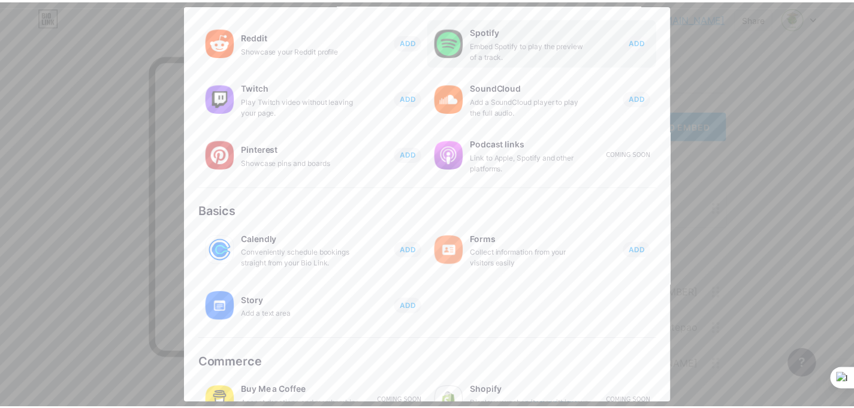
scroll to position [212, 0]
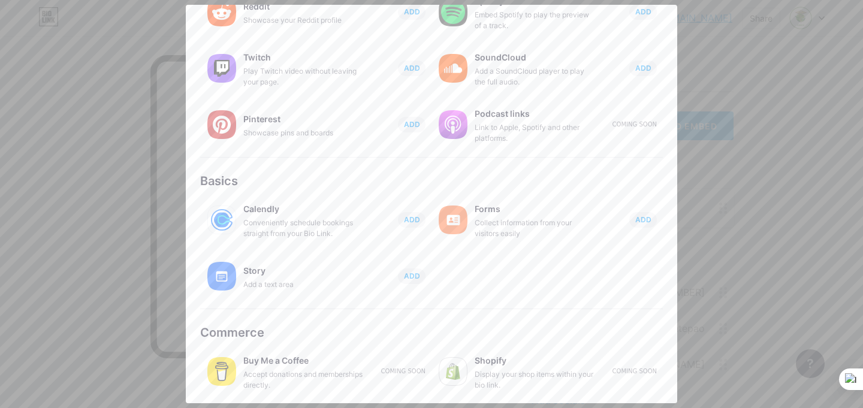
click at [691, 61] on div at bounding box center [431, 204] width 863 height 408
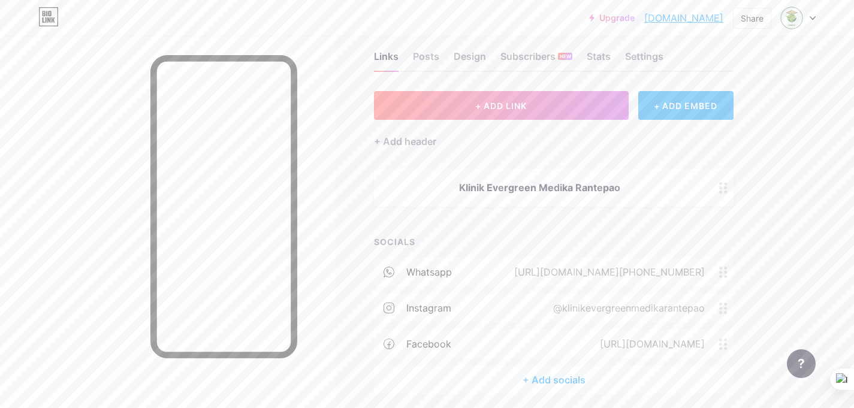
scroll to position [0, 0]
